Goal: Find specific page/section: Find specific page/section

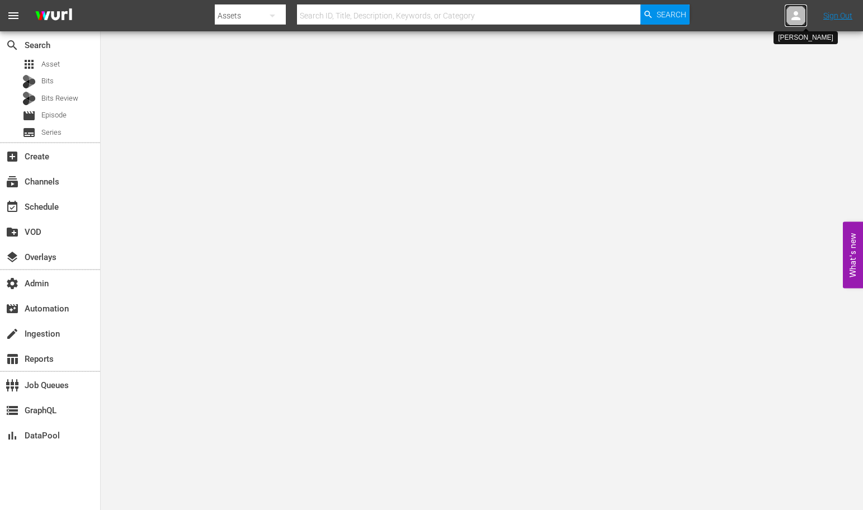
click at [793, 20] on icon at bounding box center [795, 15] width 13 height 13
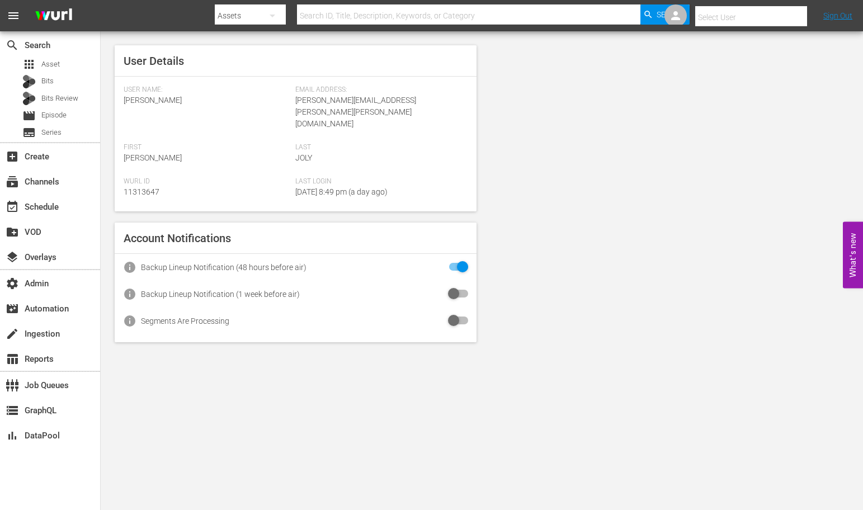
click at [766, 19] on input "text" at bounding box center [766, 17] width 143 height 27
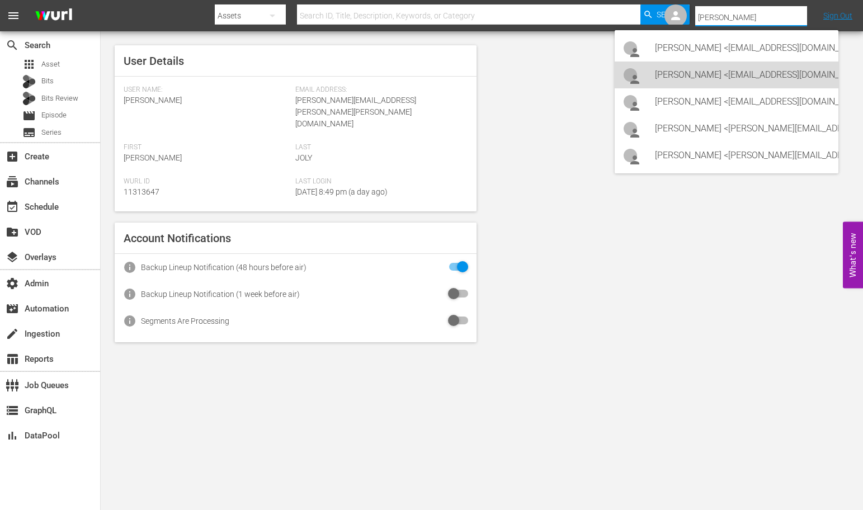
click at [747, 73] on div "Monica Mancuso <mancusom@amazon.com>" at bounding box center [742, 75] width 175 height 27
type input "Monica Mancuso (11313742)"
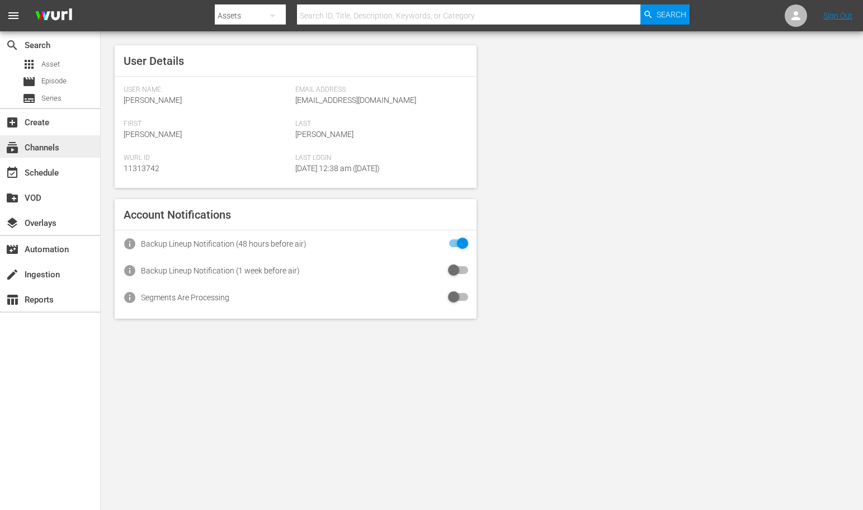
click at [50, 149] on div "subscriptions Channels" at bounding box center [31, 146] width 63 height 10
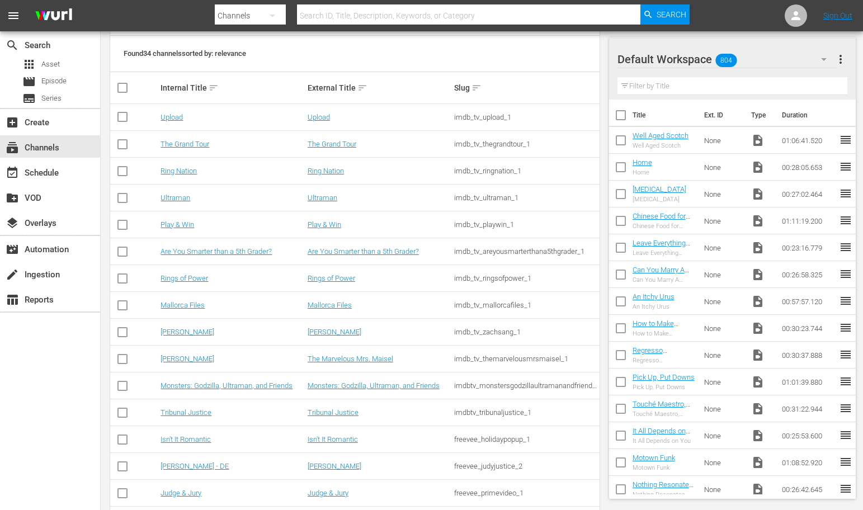
scroll to position [157, 0]
drag, startPoint x: 383, startPoint y: 440, endPoint x: 307, endPoint y: 436, distance: 75.6
click at [308, 436] on div "Isn't It Romantic" at bounding box center [379, 437] width 143 height 8
drag, startPoint x: 217, startPoint y: 433, endPoint x: 159, endPoint y: 434, distance: 58.2
click at [159, 434] on td "Isn't It Romantic" at bounding box center [232, 437] width 147 height 27
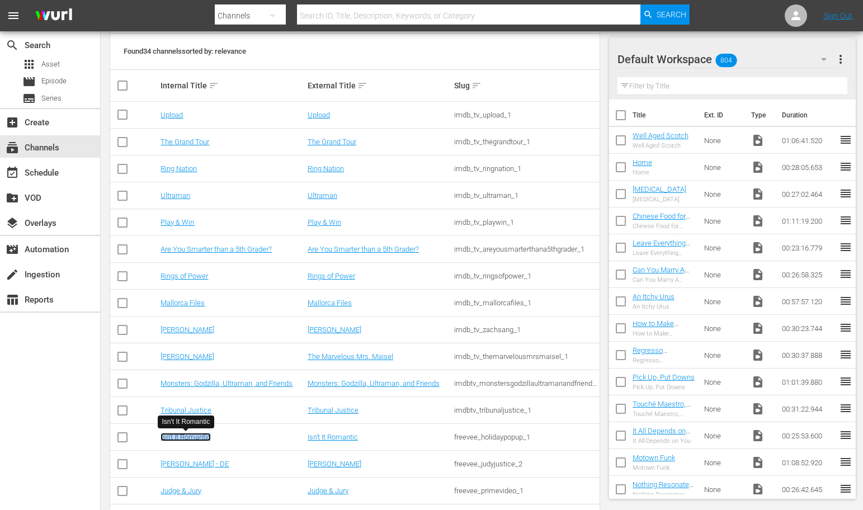
copy link "Isn't It Romantic"
drag, startPoint x: 519, startPoint y: 436, endPoint x: 442, endPoint y: 436, distance: 76.6
click at [442, 436] on tr "Isn't It Romantic Isn't It Romantic freevee_holidaypopup_1" at bounding box center [354, 437] width 489 height 27
copy tr "freevee_holidaypopup_1"
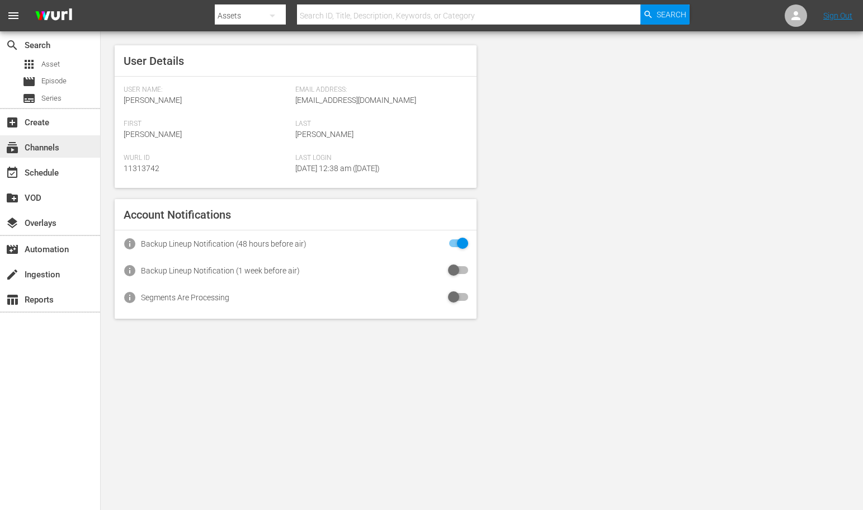
click at [55, 144] on div "subscriptions Channels" at bounding box center [31, 146] width 63 height 10
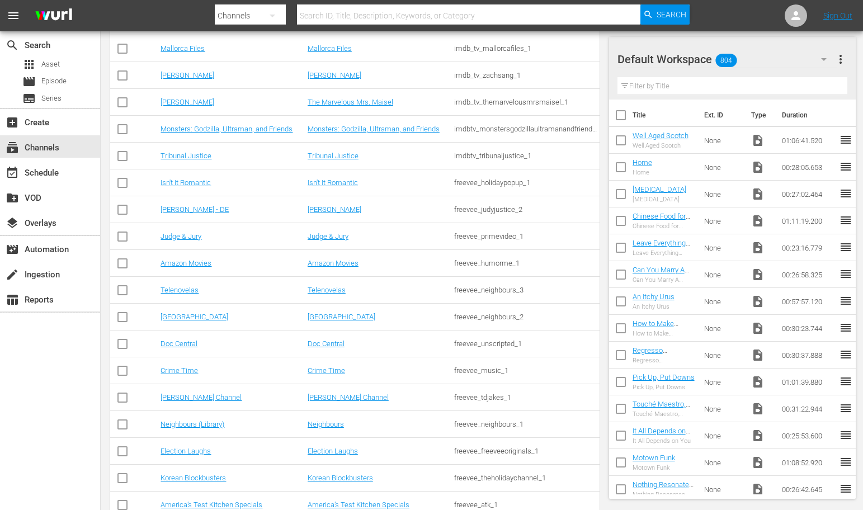
scroll to position [375, 0]
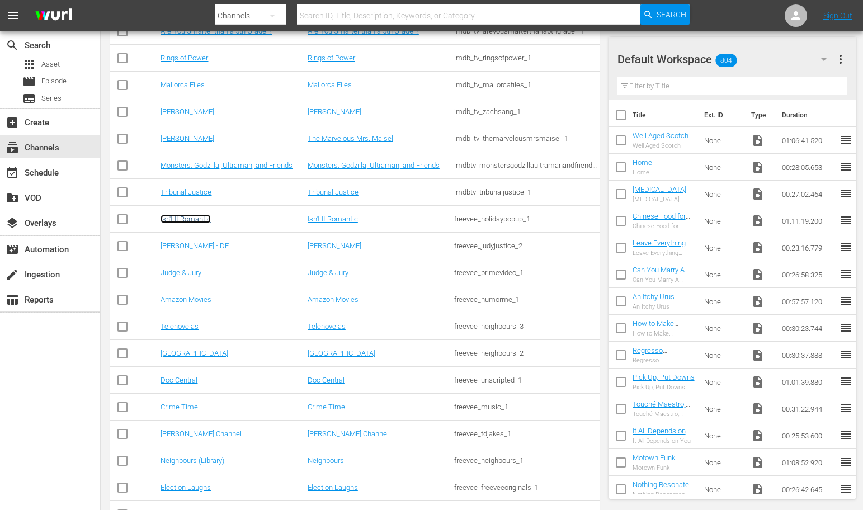
click at [196, 221] on link "Isn't It Romantic" at bounding box center [186, 219] width 50 height 8
